Goal: Information Seeking & Learning: Learn about a topic

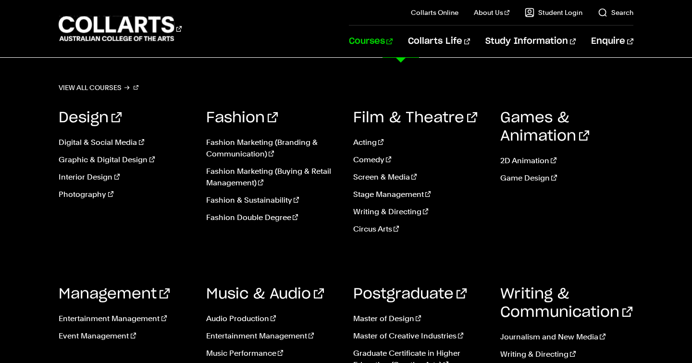
click at [393, 40] on link "Courses" at bounding box center [371, 41] width 44 height 32
click at [535, 338] on link "Journalism and New Media" at bounding box center [567, 337] width 133 height 12
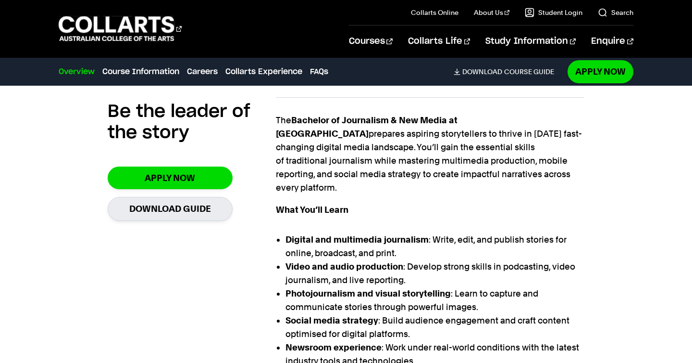
scroll to position [308, 0]
